Goal: Task Accomplishment & Management: Complete application form

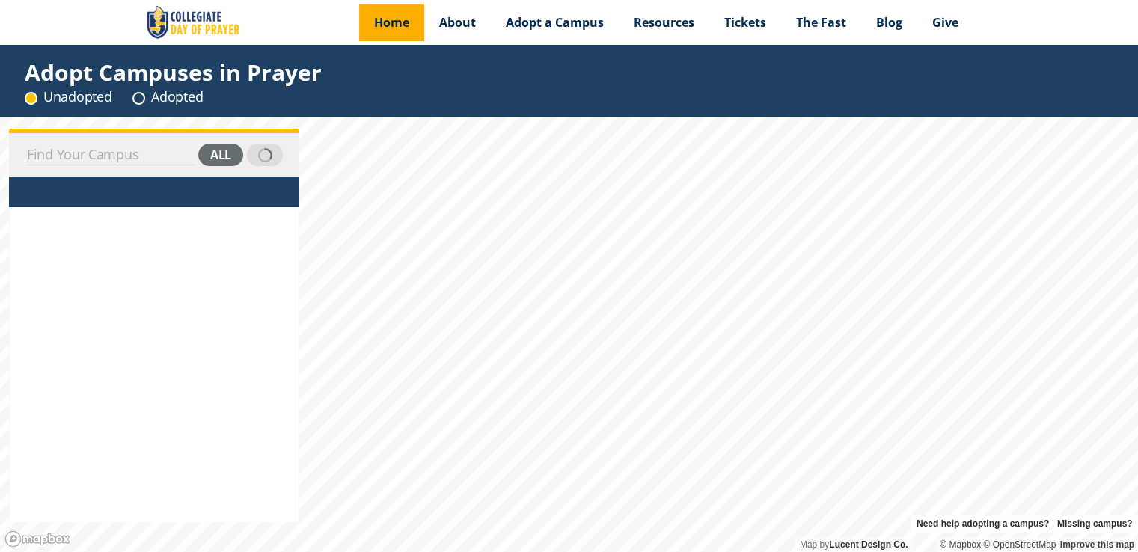
click at [401, 19] on span "Home" at bounding box center [391, 22] width 35 height 16
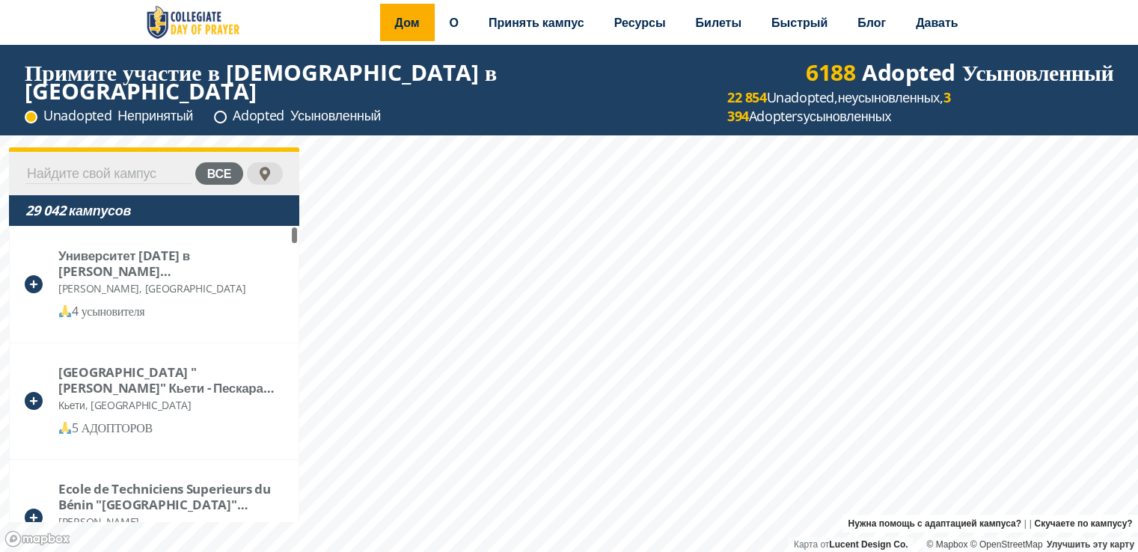
click at [395, 28] on font "Дом" at bounding box center [407, 22] width 25 height 16
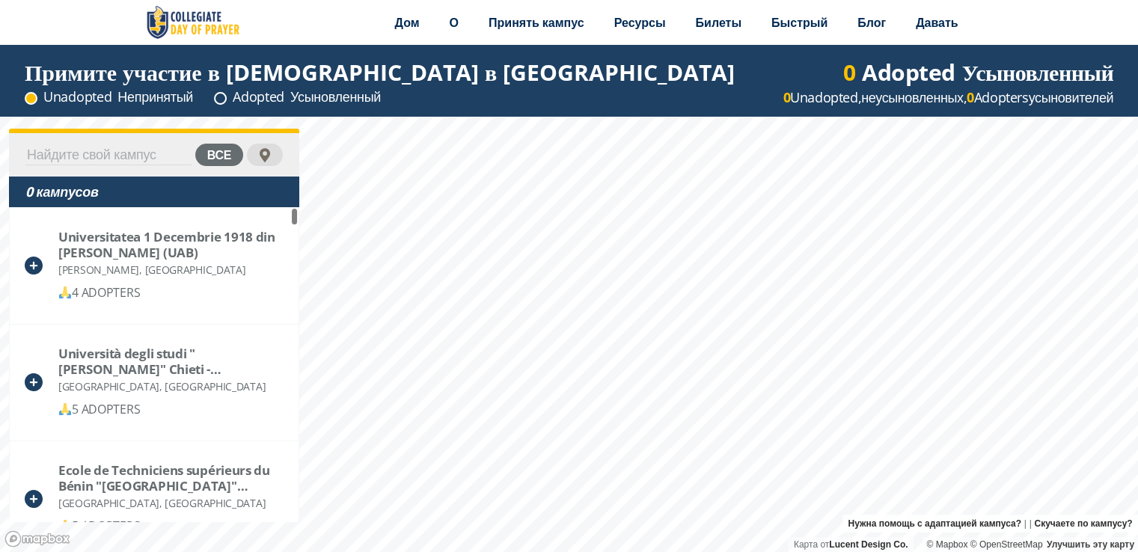
click at [163, 252] on div "Universitatea 1 Decembrie 1918 din [PERSON_NAME] (UAB)" at bounding box center [170, 244] width 224 height 31
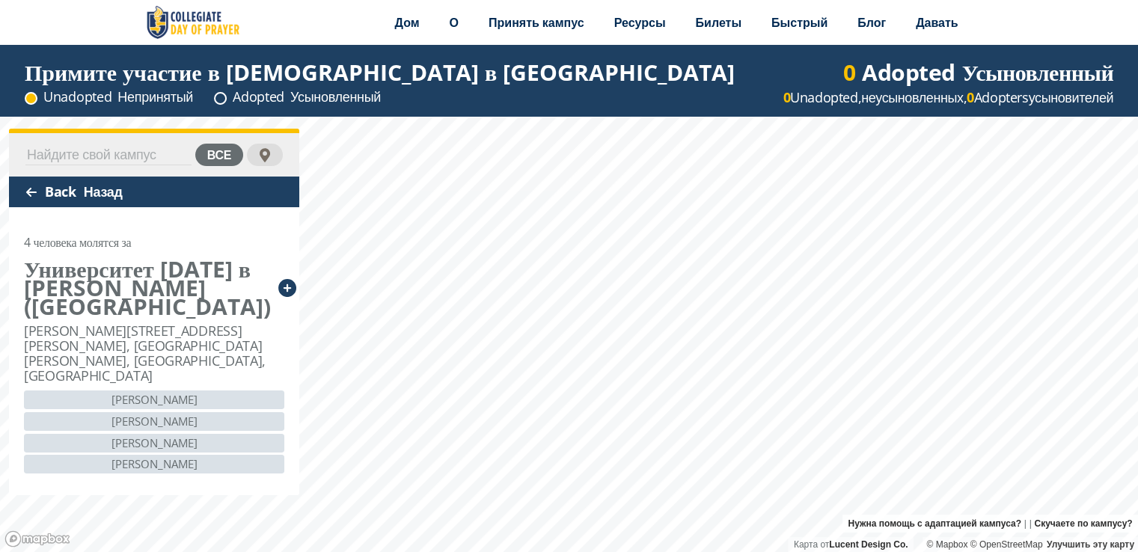
click at [43, 192] on div "Back Назад" at bounding box center [154, 192] width 290 height 31
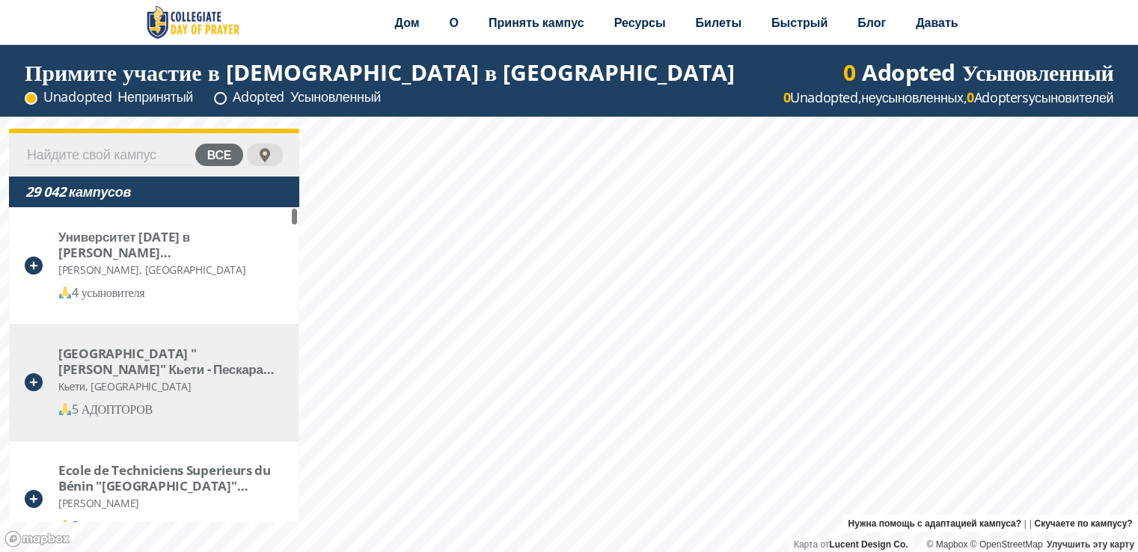
click at [141, 378] on div "Кьети, [GEOGRAPHIC_DATA]" at bounding box center [170, 386] width 224 height 19
click at [120, 359] on font "[GEOGRAPHIC_DATA] "[PERSON_NAME]" Кьети - Пескара (Уд'А)" at bounding box center [166, 369] width 216 height 49
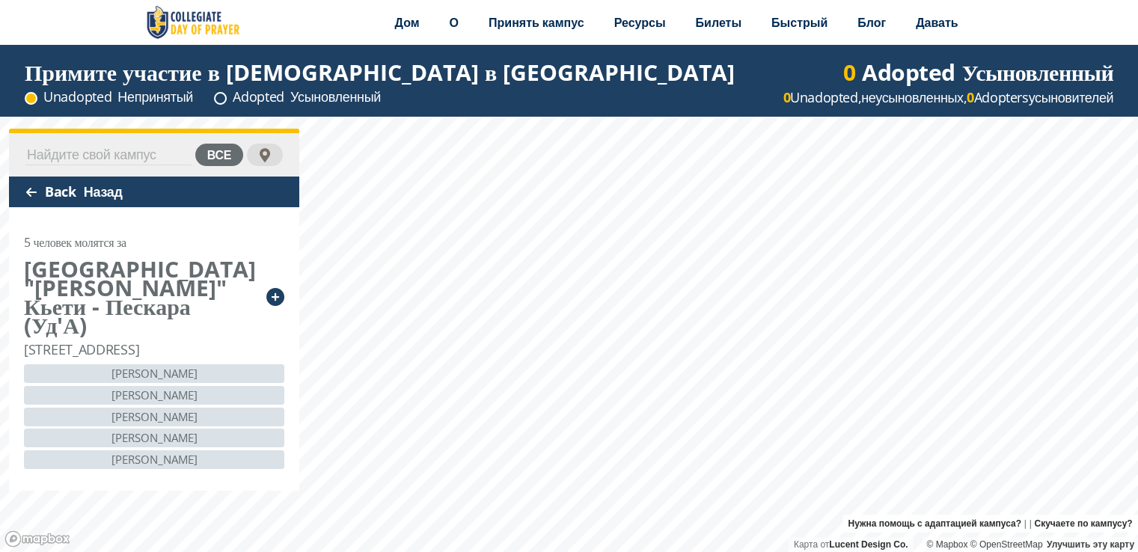
click at [219, 156] on font "все" at bounding box center [219, 155] width 24 height 16
click at [99, 153] on input at bounding box center [108, 154] width 166 height 21
click at [147, 424] on font "[PERSON_NAME]" at bounding box center [154, 416] width 86 height 15
click at [147, 424] on font "Гордон Мерфи" at bounding box center [154, 416] width 86 height 15
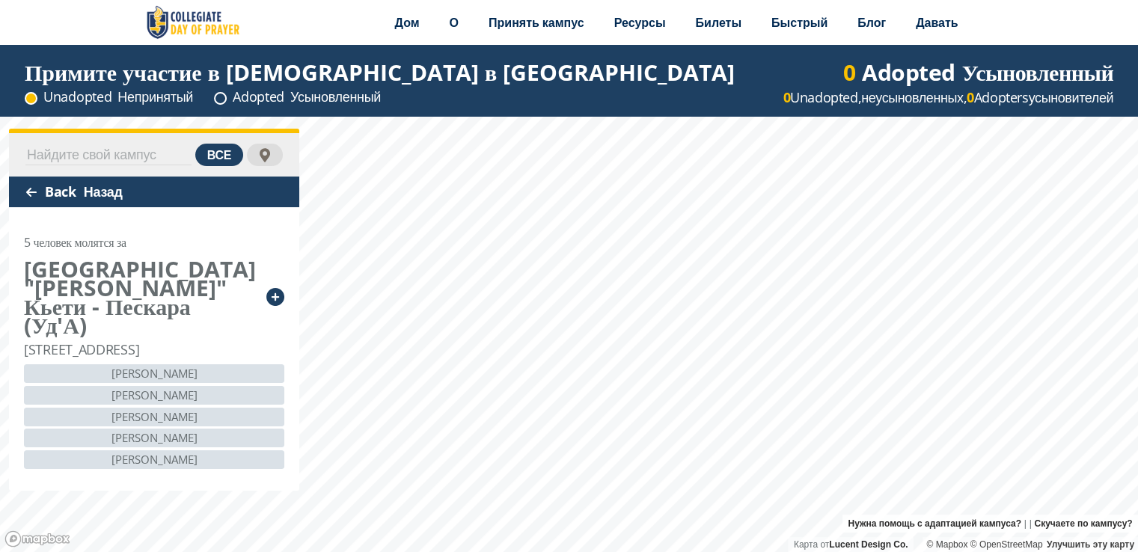
click at [213, 155] on font "все" at bounding box center [219, 155] width 24 height 16
click at [279, 302] on icon at bounding box center [275, 297] width 18 height 18
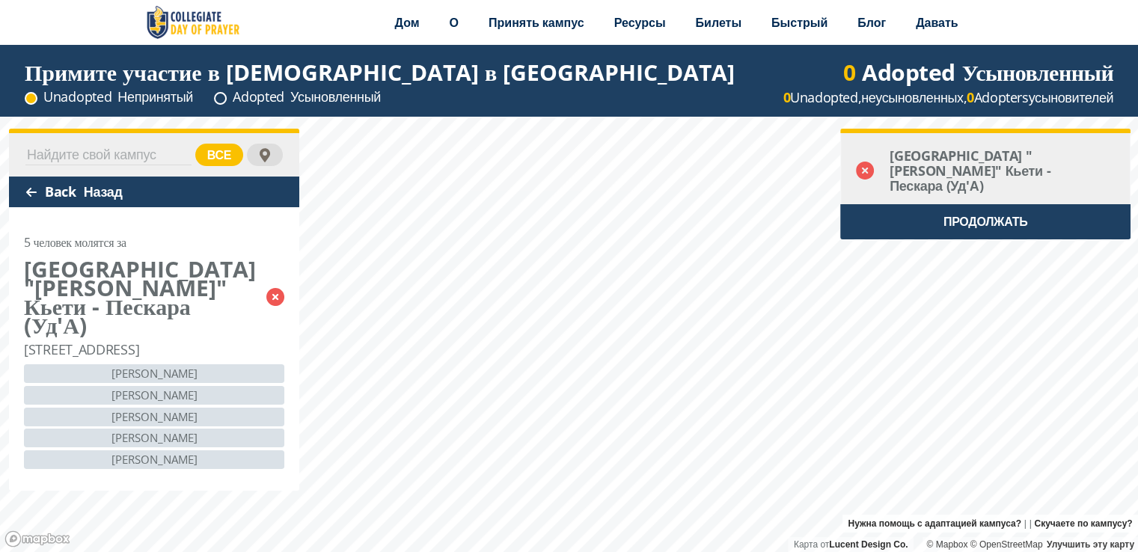
click at [961, 169] on font "[GEOGRAPHIC_DATA] "[PERSON_NAME]" Кьети - Пескара (Уд'А)" at bounding box center [970, 171] width 161 height 48
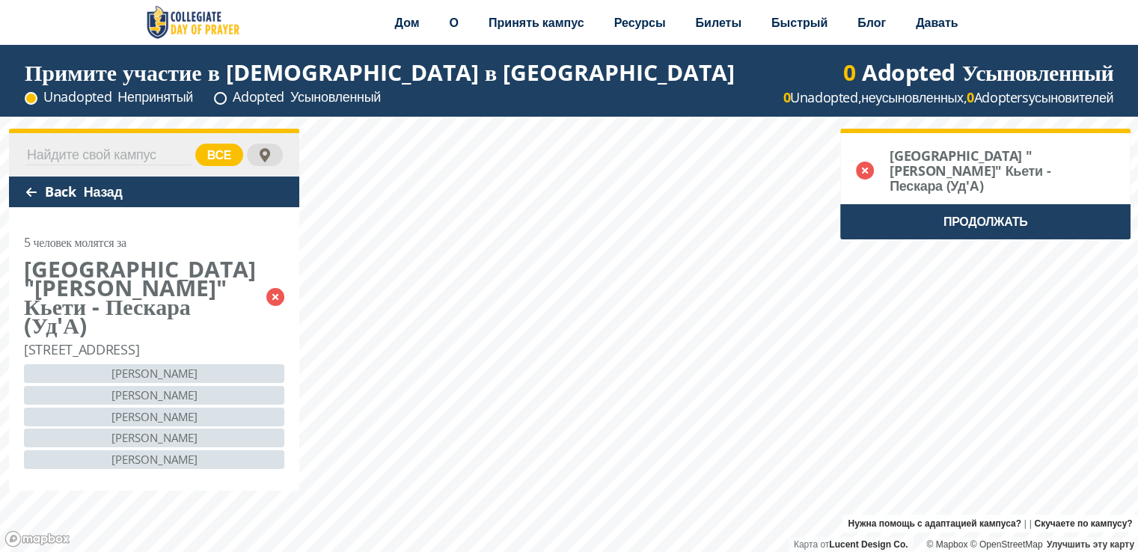
click at [984, 230] on div "ПРОДОЛЖАТЬ" at bounding box center [985, 221] width 290 height 35
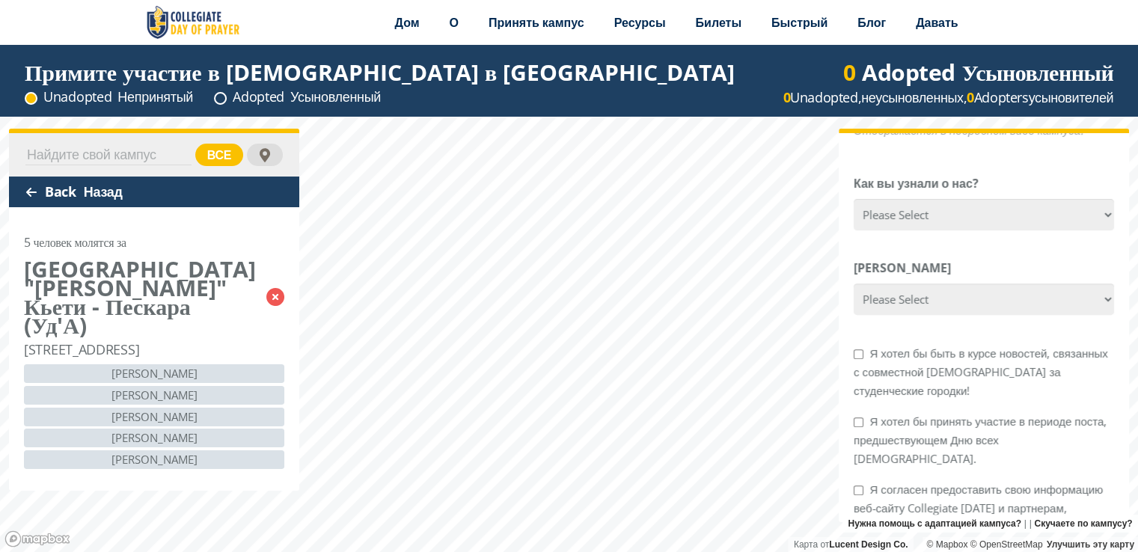
scroll to position [659, 0]
